Goal: Communication & Community: Answer question/provide support

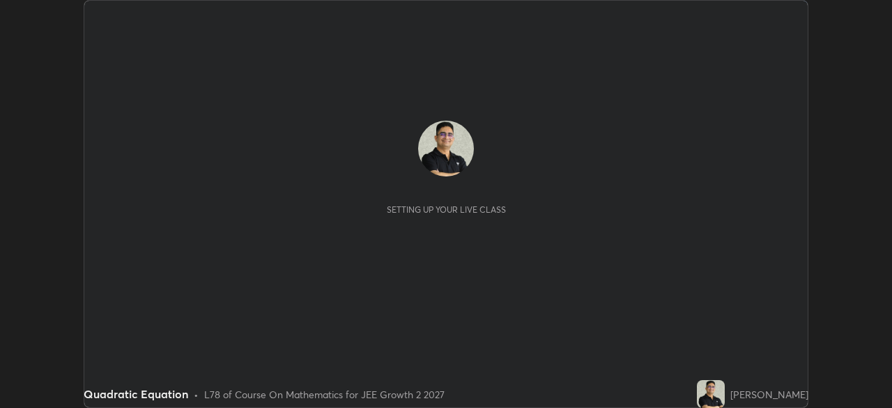
scroll to position [408, 892]
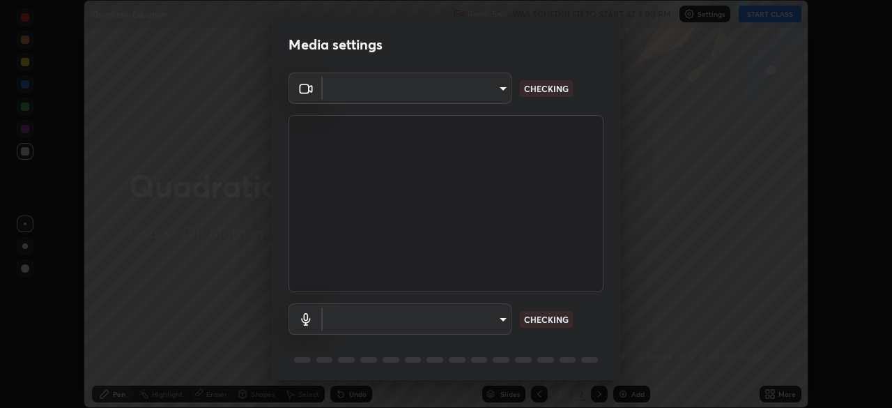
click at [500, 323] on body "Erase all Quadratic Equation Recording WAS SCHEDULED TO START AT 3:00 PM Settin…" at bounding box center [446, 204] width 892 height 408
type input "ffb915138f5094fbba49c7dcbdc0b3377f3315ea980a35094b33733fc21d282d"
type input "communications"
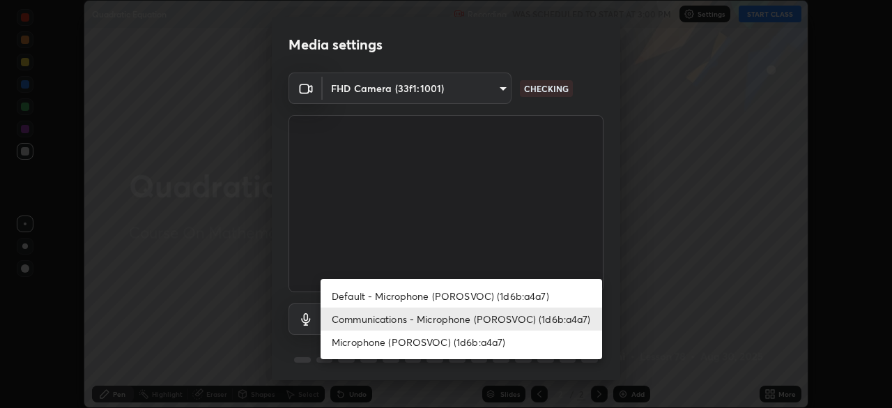
click at [569, 319] on li "Communications - Microphone (POROSVOC) (1d6b:a4a7)" at bounding box center [462, 318] width 282 height 23
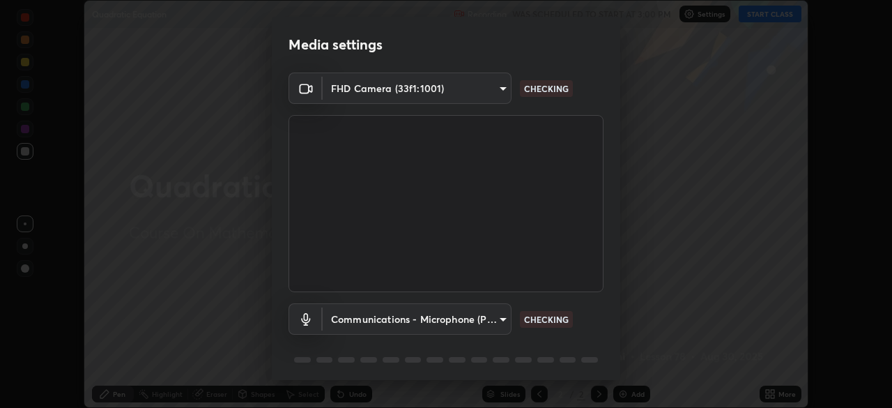
click at [576, 322] on div "Default - Microphone (POROSVOC) (1d6b:a4a7) Communications - Microphone (POROSV…" at bounding box center [446, 204] width 892 height 408
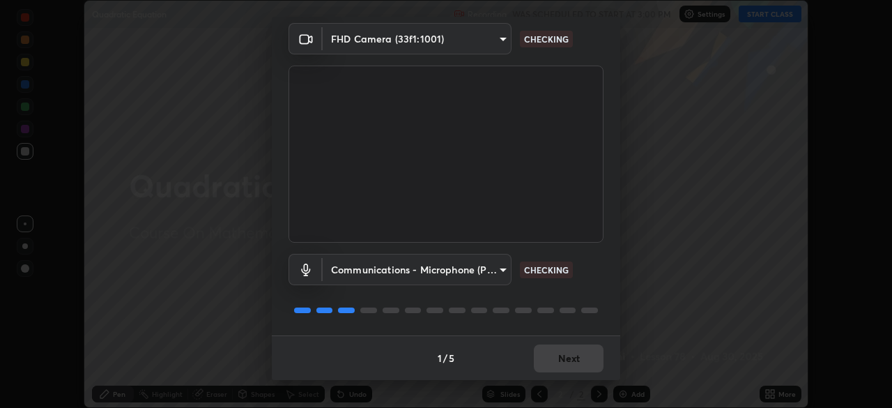
click at [589, 321] on div "Communications - Microphone (POROSVOC) (1d6b:a4a7) communications CHECKING" at bounding box center [446, 289] width 315 height 93
click at [583, 324] on div "Communications - Microphone (POROSVOC) (1d6b:a4a7) communications CHECKING" at bounding box center [446, 289] width 315 height 93
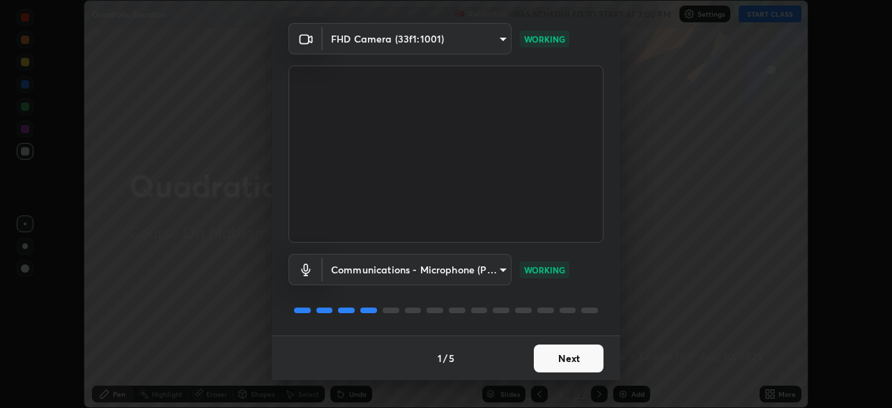
click at [572, 362] on button "Next" at bounding box center [569, 358] width 70 height 28
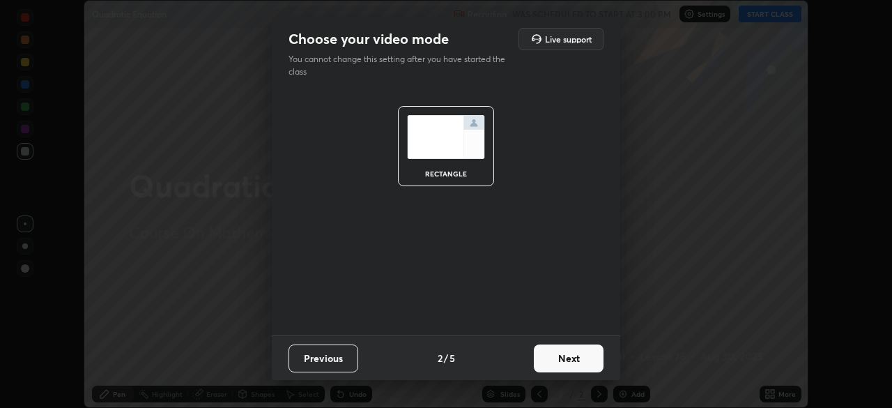
scroll to position [0, 0]
click at [576, 360] on button "Next" at bounding box center [569, 358] width 70 height 28
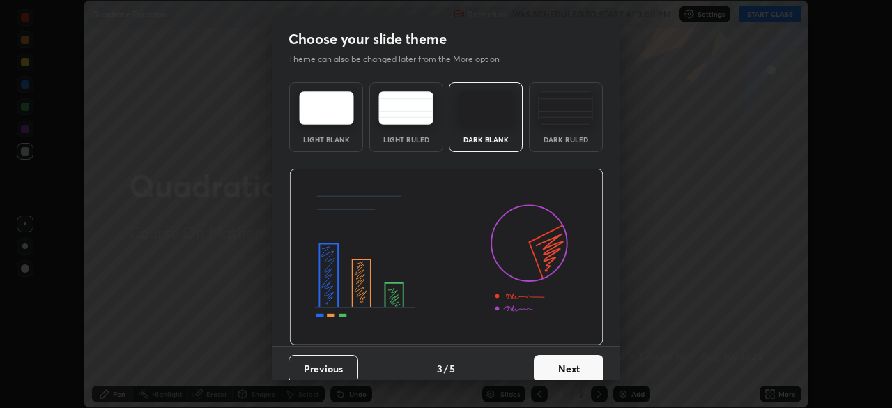
click at [574, 361] on button "Next" at bounding box center [569, 369] width 70 height 28
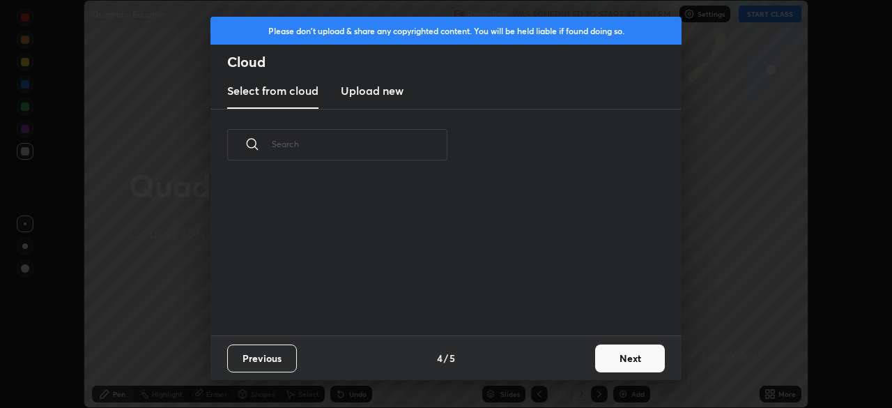
scroll to position [155, 448]
click at [609, 360] on button "Next" at bounding box center [630, 358] width 70 height 28
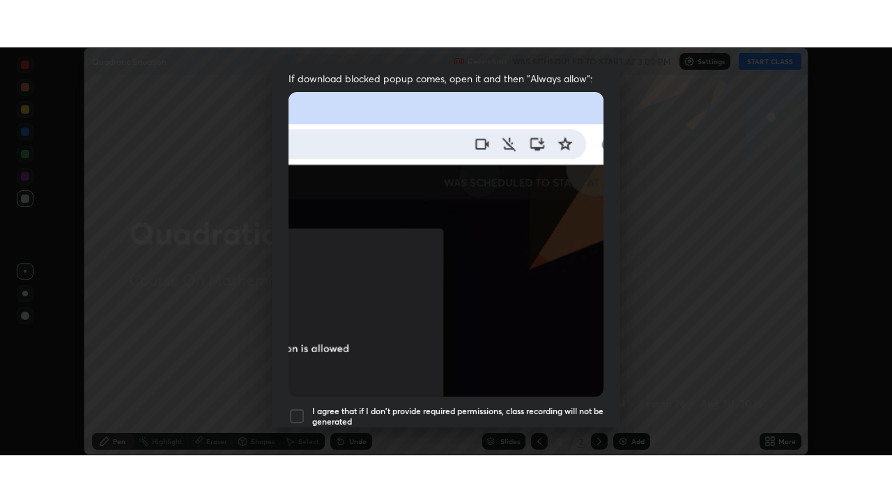
scroll to position [334, 0]
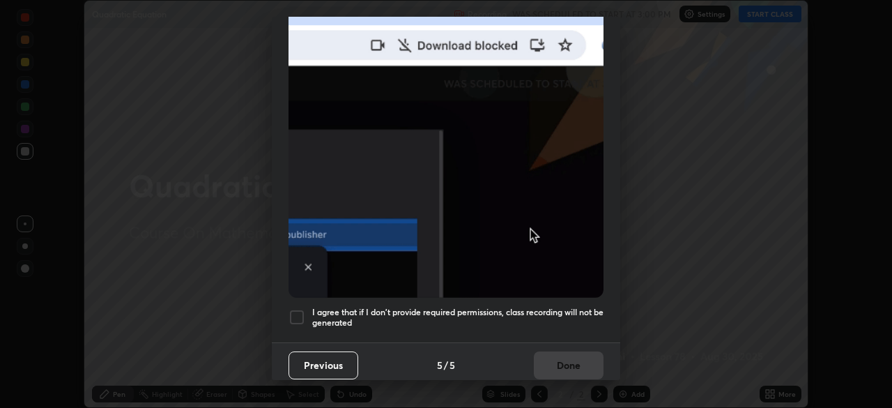
click at [298, 309] on div at bounding box center [297, 317] width 17 height 17
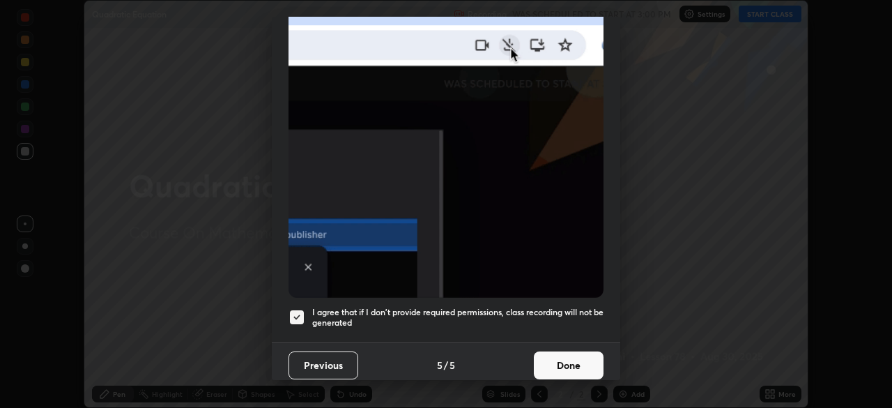
click at [561, 360] on button "Done" at bounding box center [569, 365] width 70 height 28
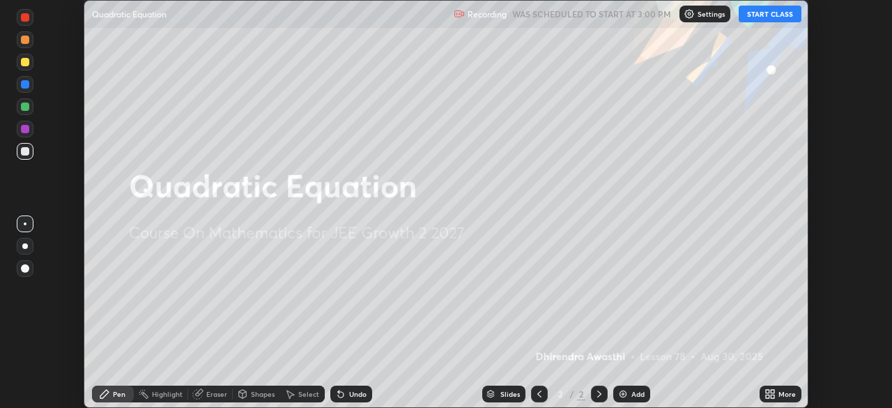
click at [765, 17] on button "START CLASS" at bounding box center [770, 14] width 63 height 17
click at [767, 390] on icon at bounding box center [767, 391] width 3 height 3
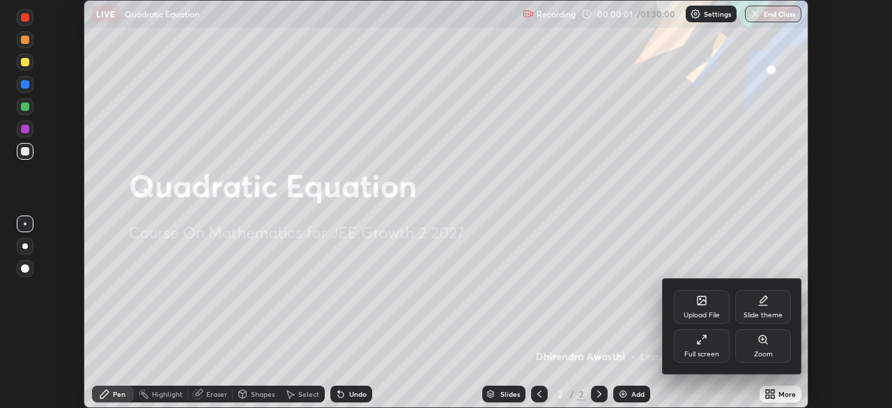
click at [708, 351] on div "Full screen" at bounding box center [702, 354] width 35 height 7
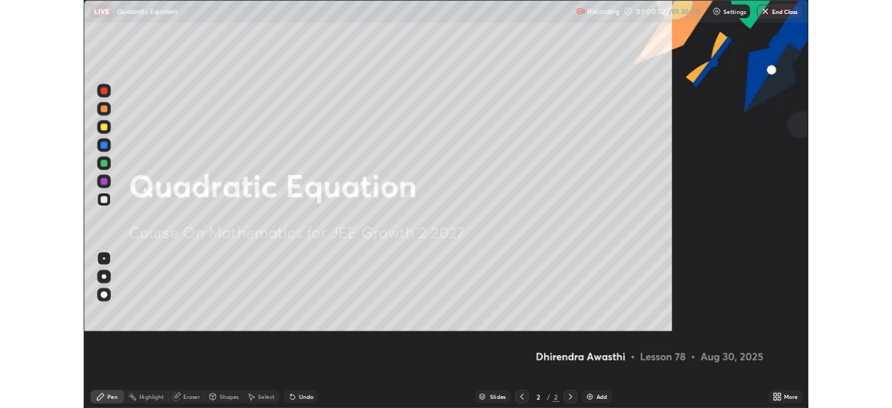
scroll to position [502, 892]
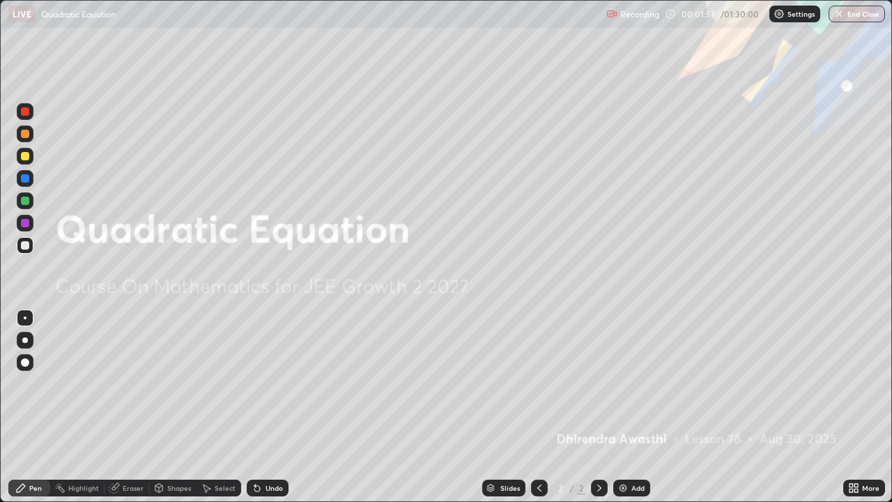
click at [619, 407] on img at bounding box center [623, 487] width 11 height 11
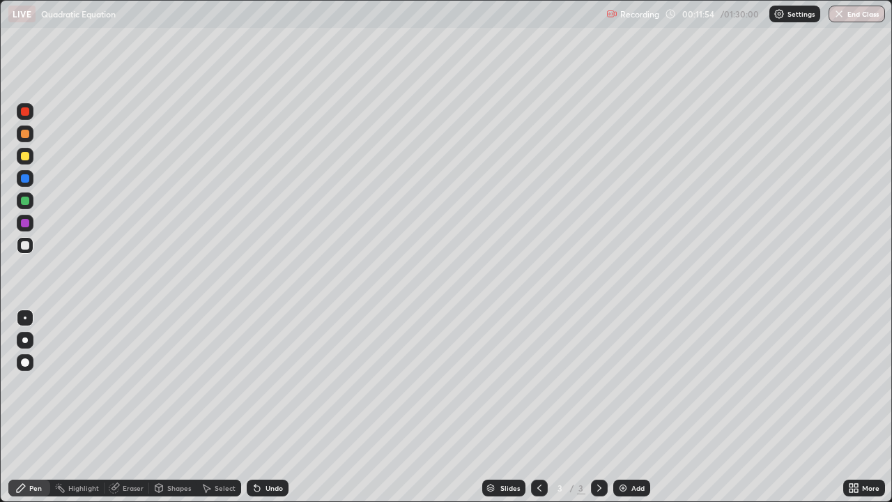
click at [29, 179] on div at bounding box center [25, 178] width 8 height 8
click at [31, 154] on div at bounding box center [25, 156] width 17 height 17
click at [23, 246] on div at bounding box center [25, 245] width 8 height 8
click at [26, 158] on div at bounding box center [25, 156] width 8 height 8
click at [132, 407] on div "Eraser" at bounding box center [133, 487] width 21 height 7
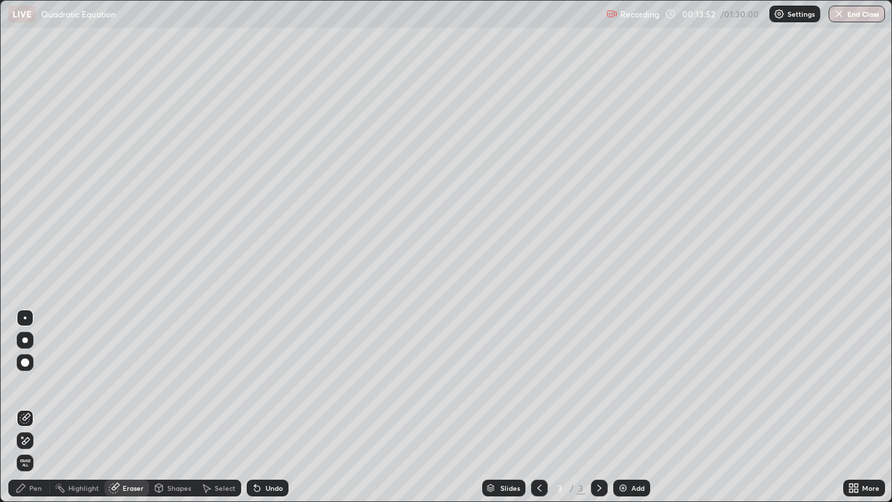
click at [31, 407] on div "Pen" at bounding box center [29, 488] width 42 height 17
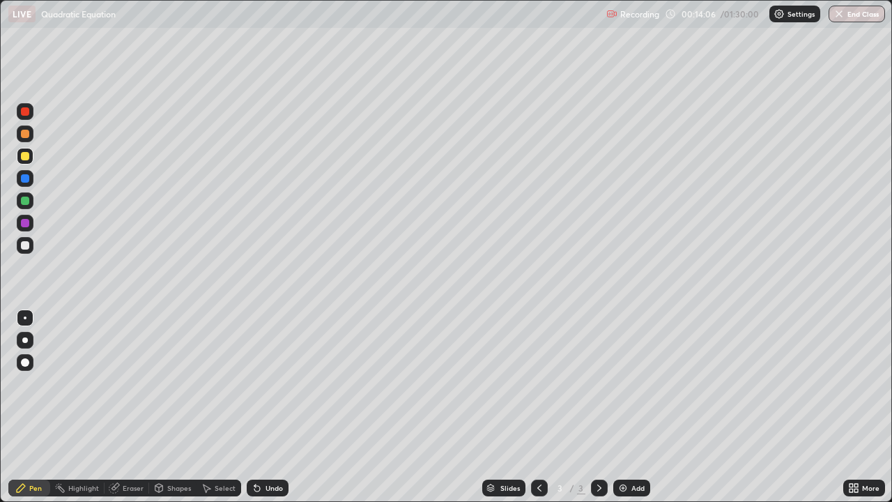
click at [260, 407] on icon at bounding box center [257, 487] width 11 height 11
click at [259, 407] on icon at bounding box center [257, 487] width 11 height 11
click at [262, 407] on div "Undo" at bounding box center [268, 488] width 42 height 17
click at [268, 407] on div "Undo" at bounding box center [274, 487] width 17 height 7
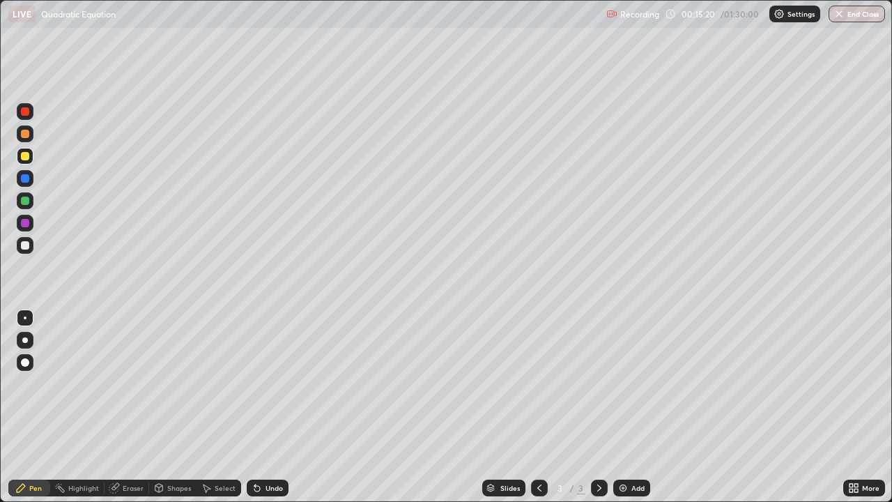
click at [23, 246] on div at bounding box center [25, 245] width 8 height 8
click at [26, 223] on div at bounding box center [25, 223] width 8 height 8
click at [25, 242] on div at bounding box center [25, 245] width 8 height 8
click at [132, 407] on div "Eraser" at bounding box center [133, 487] width 21 height 7
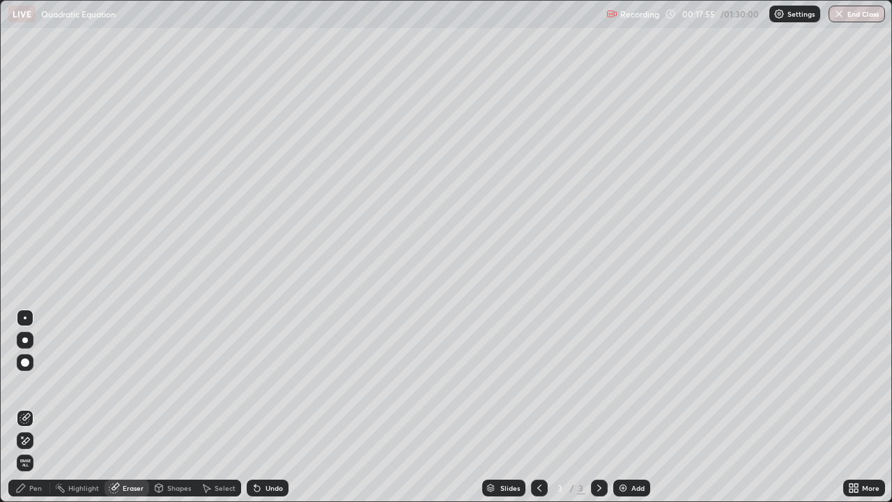
click at [135, 407] on div "Eraser" at bounding box center [133, 487] width 21 height 7
click at [38, 407] on div "Pen" at bounding box center [35, 487] width 13 height 7
click at [37, 407] on div "Pen" at bounding box center [35, 487] width 13 height 7
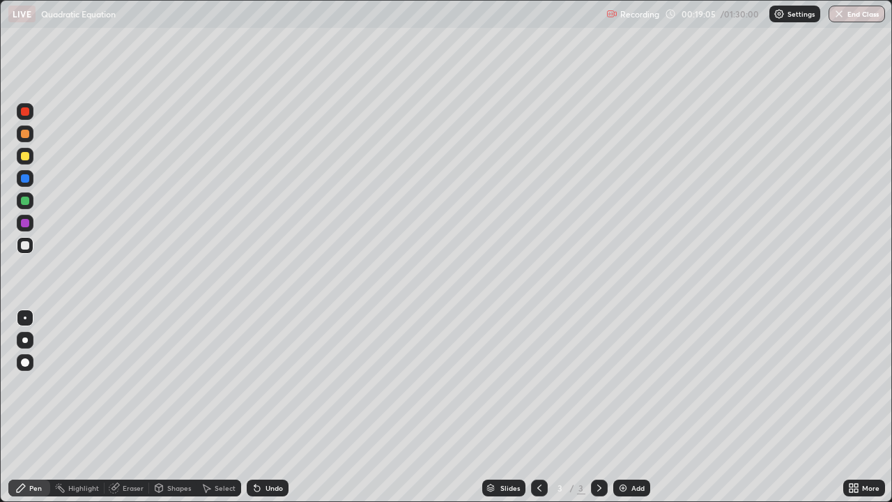
click at [266, 407] on div "Undo" at bounding box center [274, 487] width 17 height 7
click at [261, 407] on div "Undo" at bounding box center [268, 488] width 42 height 17
click at [255, 407] on icon at bounding box center [257, 489] width 6 height 6
click at [266, 407] on div "Undo" at bounding box center [274, 487] width 17 height 7
click at [33, 407] on div "Pen" at bounding box center [35, 487] width 13 height 7
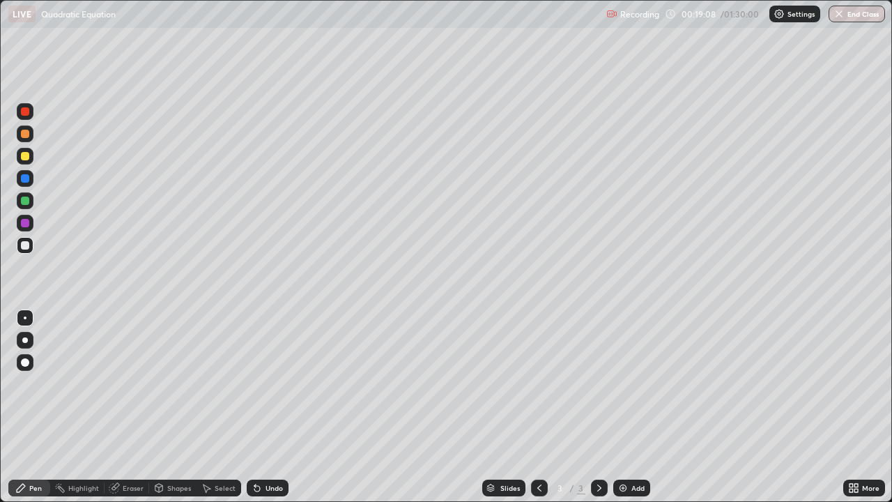
click at [26, 407] on icon at bounding box center [20, 487] width 11 height 11
click at [267, 407] on div "Undo" at bounding box center [274, 487] width 17 height 7
click at [266, 407] on div "Undo" at bounding box center [274, 487] width 17 height 7
click at [262, 407] on div "Undo" at bounding box center [268, 488] width 42 height 17
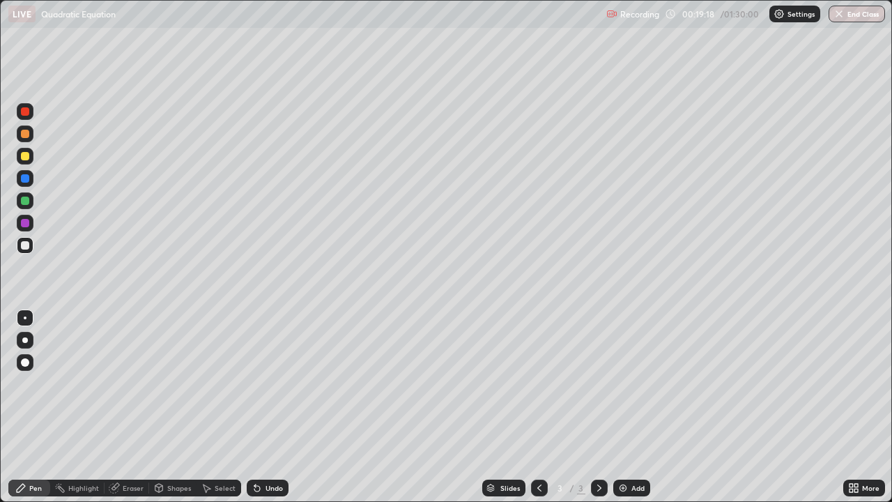
click at [262, 407] on div "Undo" at bounding box center [268, 488] width 42 height 17
click at [130, 407] on div "Eraser" at bounding box center [133, 487] width 21 height 7
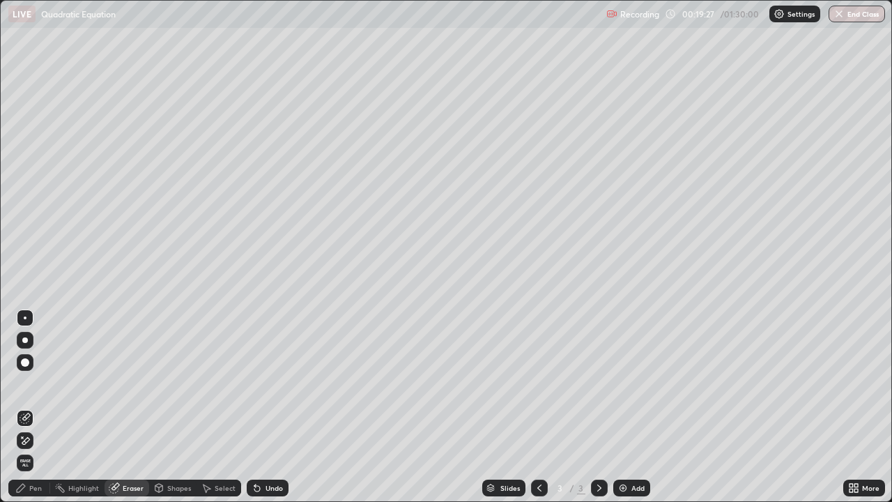
click at [36, 407] on div "Pen" at bounding box center [35, 487] width 13 height 7
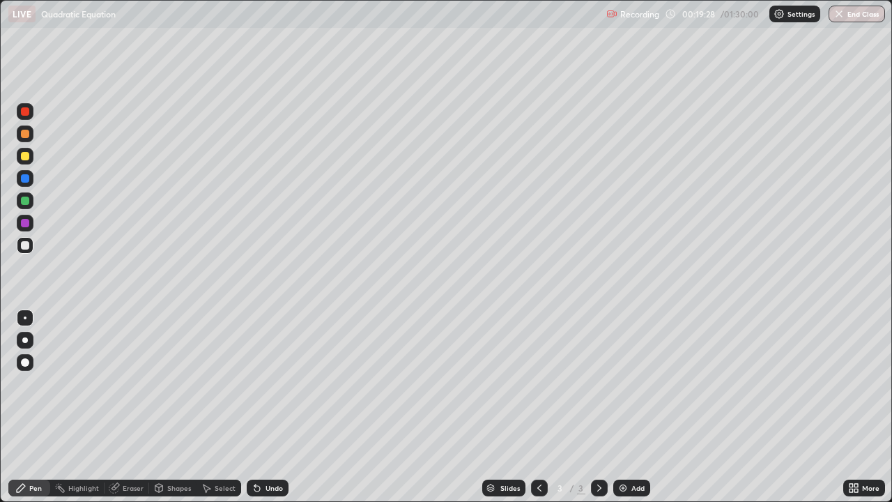
click at [31, 407] on div "Pen" at bounding box center [35, 487] width 13 height 7
click at [266, 407] on div "Undo" at bounding box center [274, 487] width 17 height 7
click at [260, 407] on icon at bounding box center [257, 487] width 11 height 11
click at [855, 407] on icon at bounding box center [853, 487] width 11 height 11
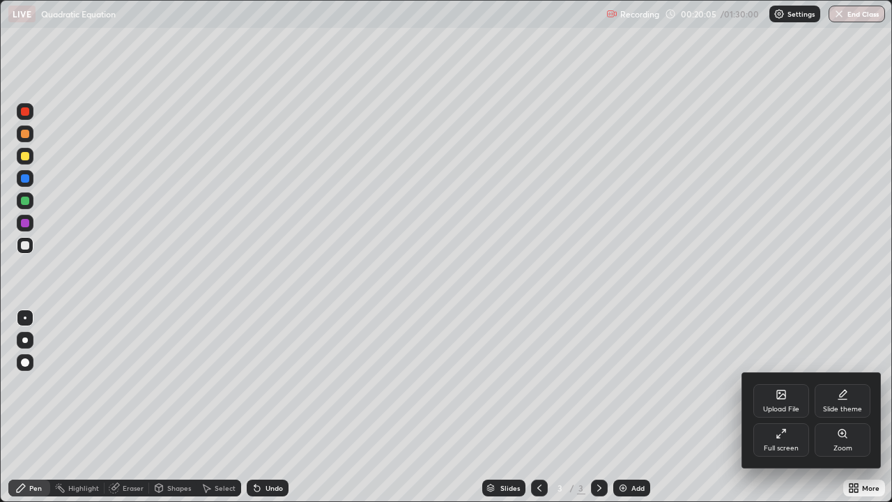
click at [779, 407] on icon at bounding box center [778, 436] width 3 height 3
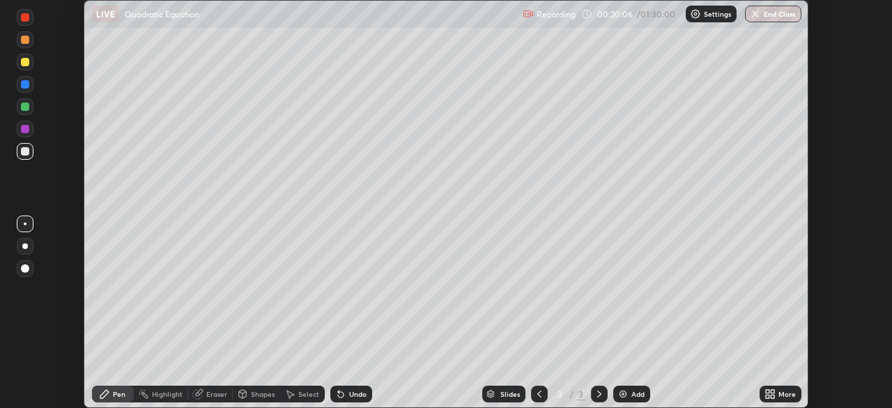
click at [850, 393] on div "Setting up your live class" at bounding box center [446, 204] width 892 height 408
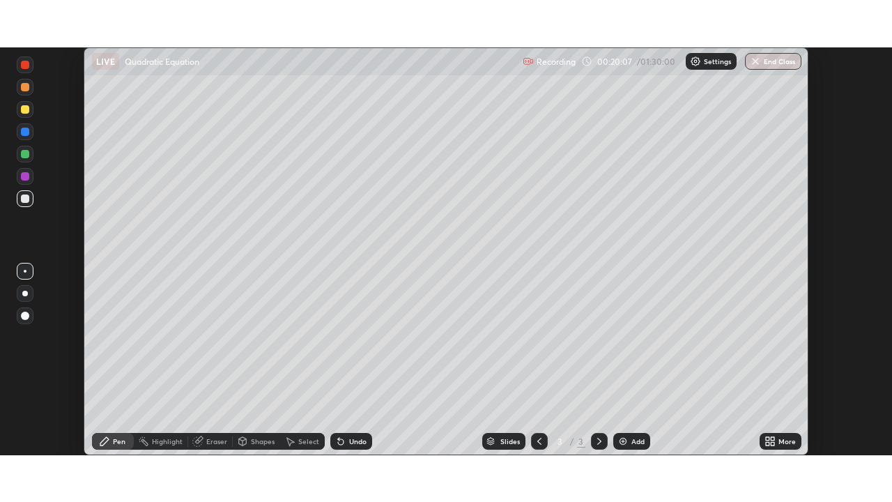
scroll to position [69299, 68814]
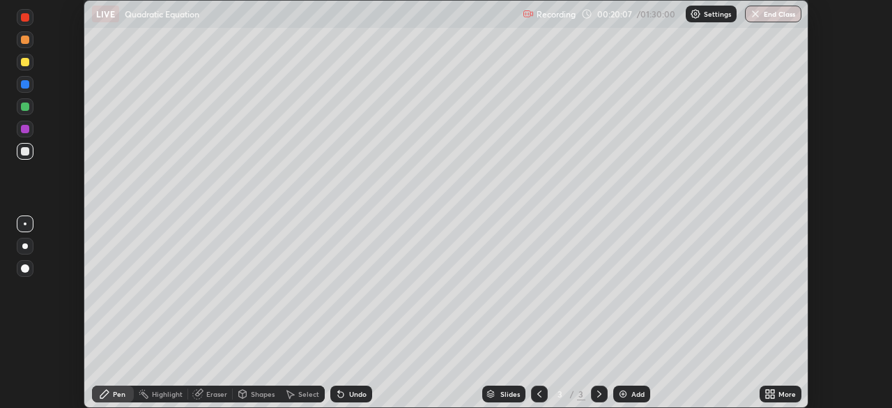
click at [852, 392] on div "Setting up your live class" at bounding box center [446, 204] width 892 height 408
click at [772, 392] on icon at bounding box center [772, 391] width 3 height 3
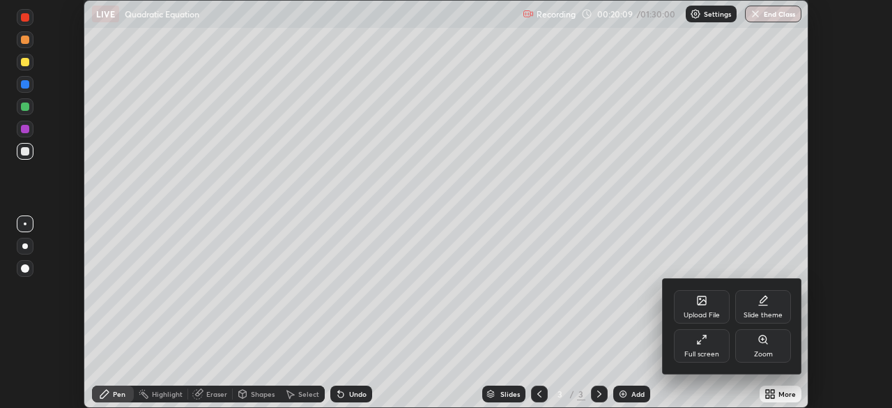
click at [712, 351] on div "Full screen" at bounding box center [702, 354] width 35 height 7
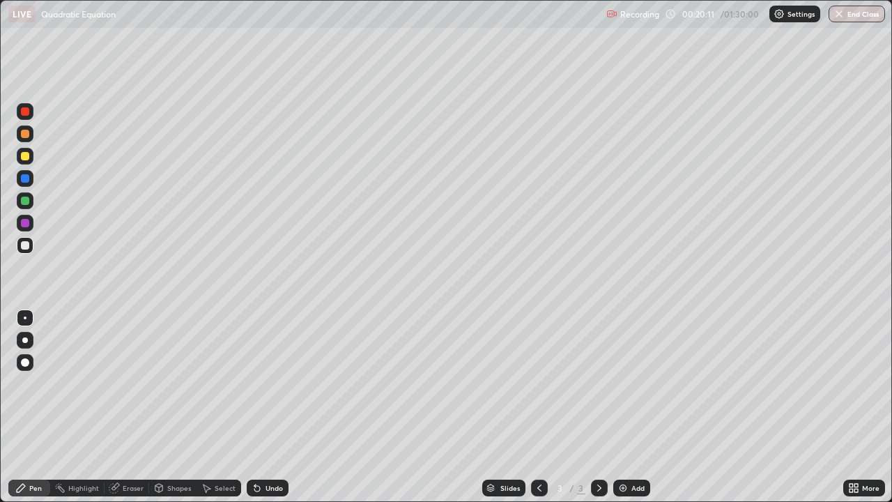
scroll to position [502, 892]
click at [26, 204] on div at bounding box center [25, 201] width 8 height 8
click at [25, 222] on div at bounding box center [25, 223] width 8 height 8
click at [268, 407] on div "Undo" at bounding box center [274, 487] width 17 height 7
click at [26, 248] on div at bounding box center [25, 245] width 8 height 8
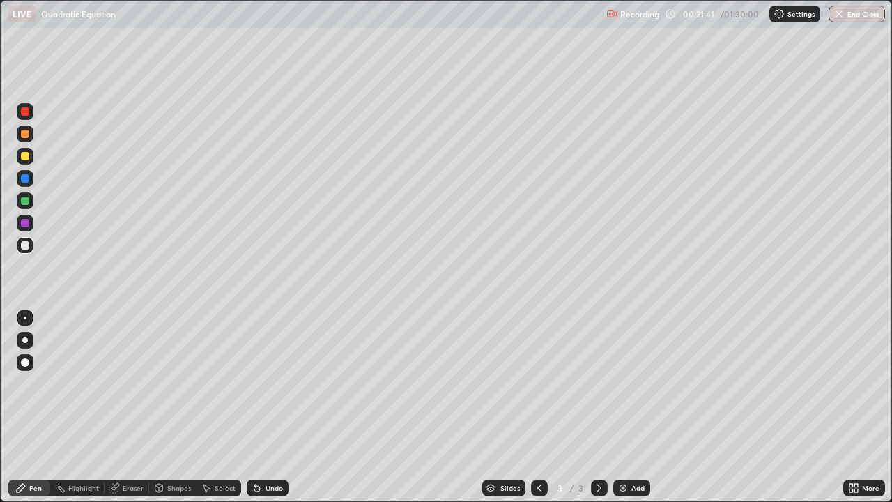
click at [269, 407] on div "Undo" at bounding box center [274, 487] width 17 height 7
click at [262, 407] on div "Undo" at bounding box center [268, 488] width 42 height 17
click at [263, 407] on div "Undo" at bounding box center [268, 488] width 42 height 17
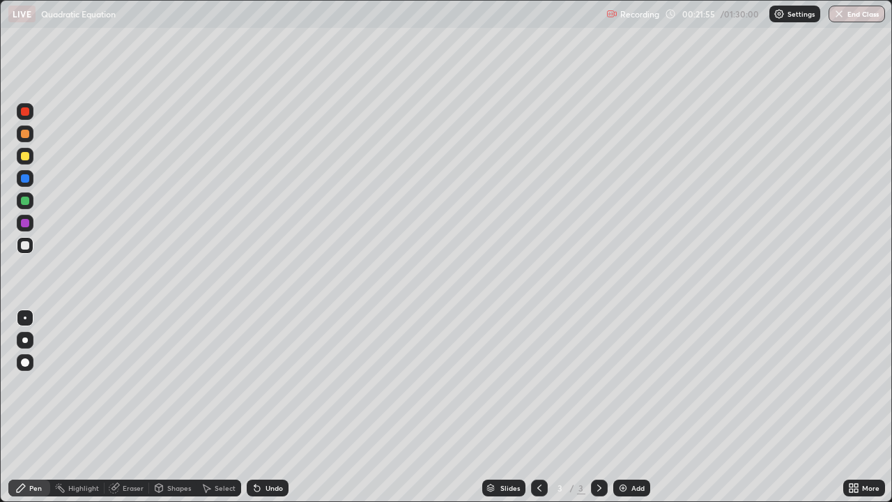
click at [265, 407] on div "Undo" at bounding box center [268, 488] width 42 height 17
click at [266, 407] on div "Undo" at bounding box center [274, 487] width 17 height 7
click at [270, 407] on div "Undo" at bounding box center [274, 487] width 17 height 7
click at [25, 221] on div at bounding box center [25, 223] width 8 height 8
click at [25, 245] on div at bounding box center [25, 245] width 8 height 8
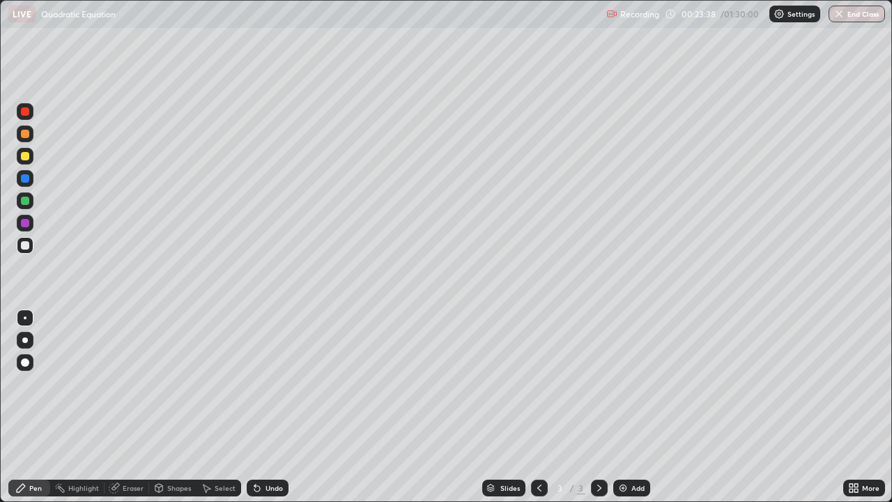
click at [26, 178] on div at bounding box center [25, 178] width 8 height 8
click at [29, 182] on div at bounding box center [25, 178] width 17 height 17
click at [31, 185] on div at bounding box center [25, 178] width 17 height 17
click at [23, 244] on div at bounding box center [25, 245] width 8 height 8
click at [27, 157] on div at bounding box center [25, 156] width 8 height 8
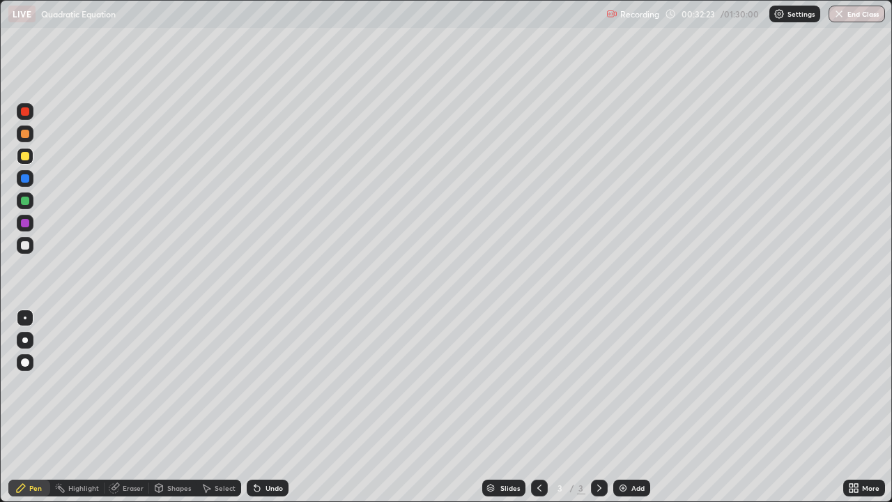
click at [618, 407] on img at bounding box center [623, 487] width 11 height 11
click at [123, 407] on div "Eraser" at bounding box center [133, 487] width 21 height 7
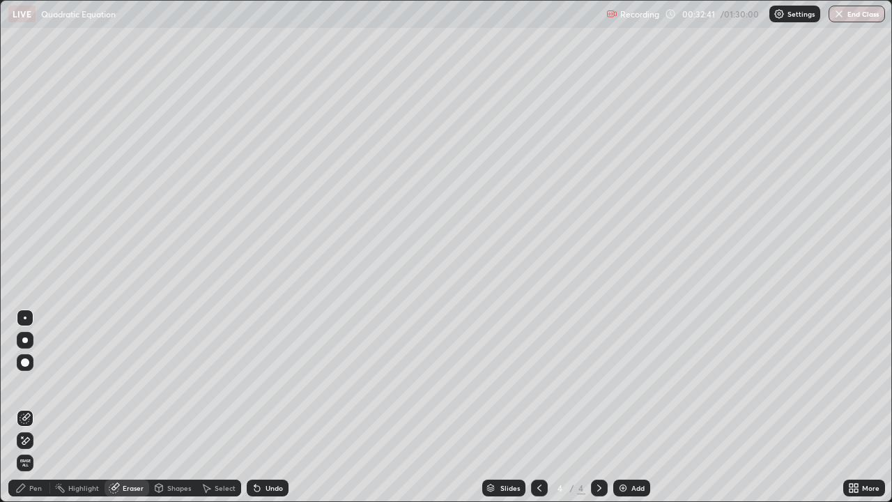
click at [29, 407] on div "Pen" at bounding box center [29, 488] width 42 height 17
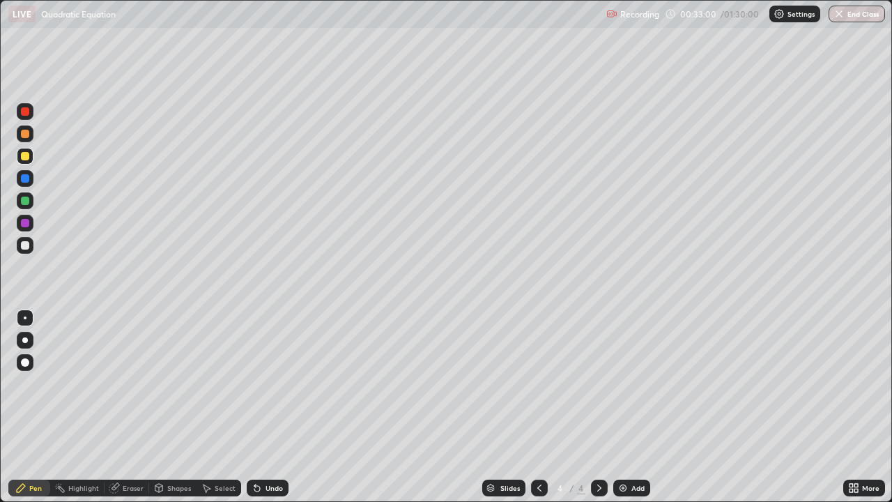
click at [26, 244] on div at bounding box center [25, 245] width 8 height 8
click at [26, 223] on div at bounding box center [25, 223] width 8 height 8
click at [26, 247] on div at bounding box center [25, 245] width 8 height 8
click at [26, 201] on div at bounding box center [25, 201] width 8 height 8
click at [27, 246] on div at bounding box center [25, 245] width 8 height 8
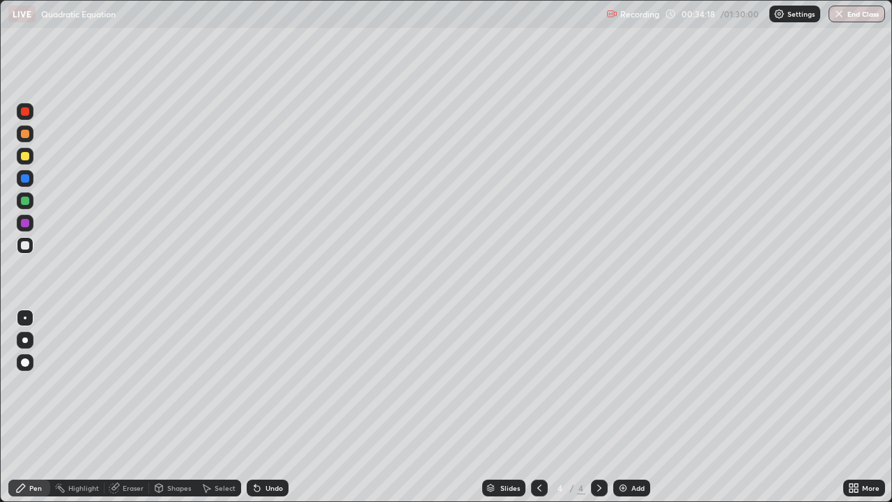
click at [29, 222] on div at bounding box center [25, 223] width 8 height 8
click at [29, 247] on div at bounding box center [25, 245] width 8 height 8
click at [24, 204] on div at bounding box center [25, 201] width 8 height 8
click at [24, 182] on div at bounding box center [25, 178] width 8 height 8
click at [266, 407] on div "Undo" at bounding box center [274, 487] width 17 height 7
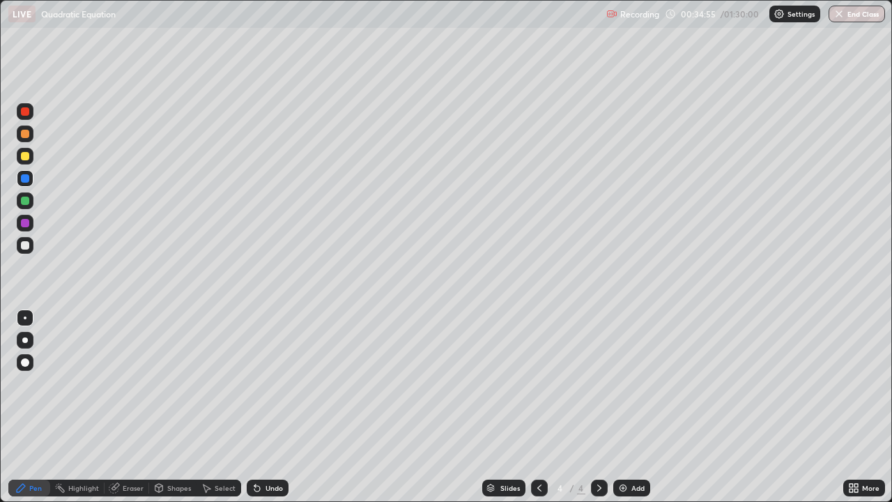
click at [26, 201] on div at bounding box center [25, 201] width 8 height 8
click at [27, 181] on div at bounding box center [25, 178] width 8 height 8
click at [25, 244] on div at bounding box center [25, 245] width 8 height 8
click at [28, 130] on div at bounding box center [25, 134] width 8 height 8
click at [186, 407] on div "Shapes" at bounding box center [172, 488] width 47 height 17
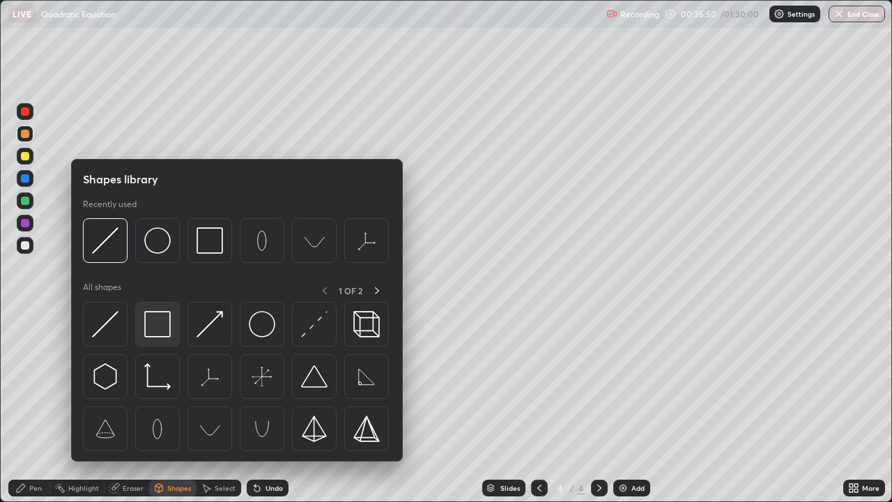
click at [164, 322] on img at bounding box center [157, 324] width 26 height 26
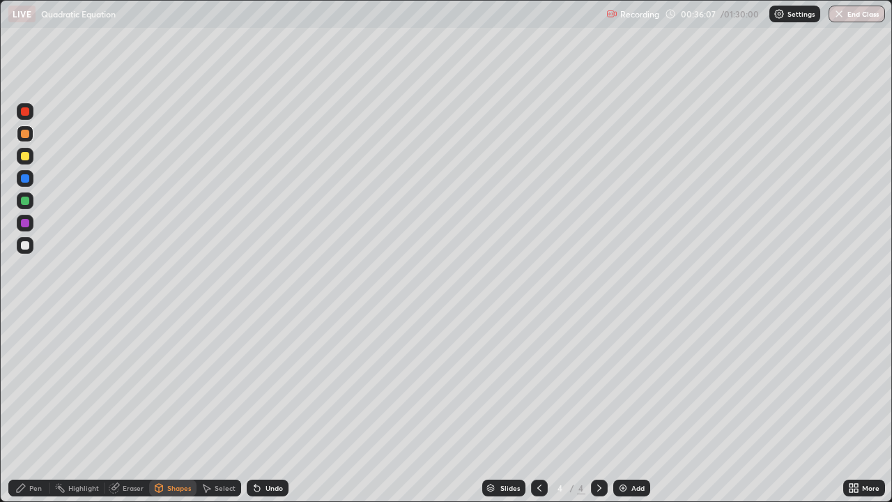
click at [30, 158] on div at bounding box center [25, 156] width 17 height 17
click at [30, 407] on div "Pen" at bounding box center [35, 487] width 13 height 7
click at [266, 407] on div "Undo" at bounding box center [274, 487] width 17 height 7
click at [261, 407] on div "Undo" at bounding box center [268, 488] width 42 height 17
click at [27, 135] on div at bounding box center [25, 134] width 8 height 8
